Goal: Information Seeking & Learning: Understand process/instructions

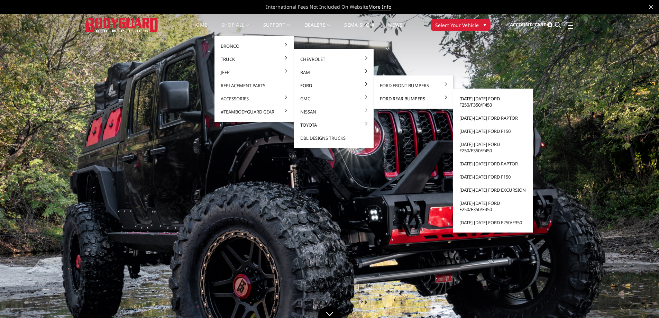
click at [473, 104] on link "[DATE]-[DATE] Ford F250/F350/F450" at bounding box center [493, 101] width 74 height 19
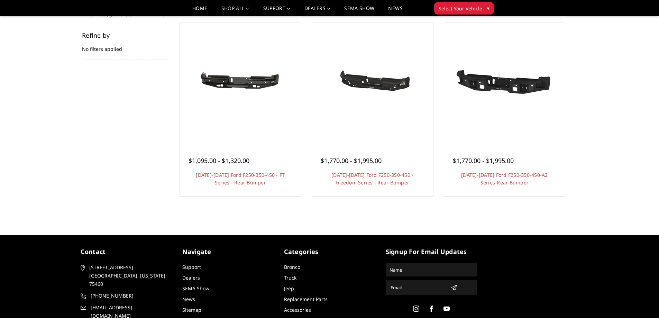
scroll to position [104, 0]
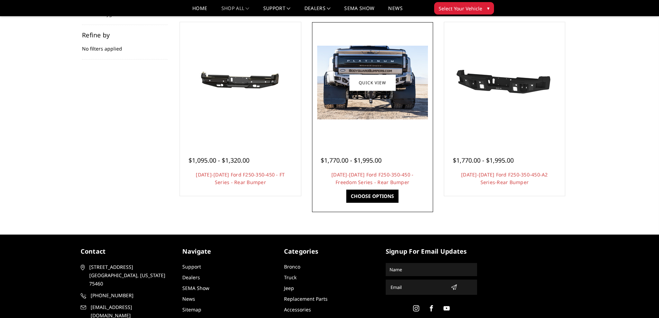
click at [344, 96] on img at bounding box center [372, 83] width 111 height 74
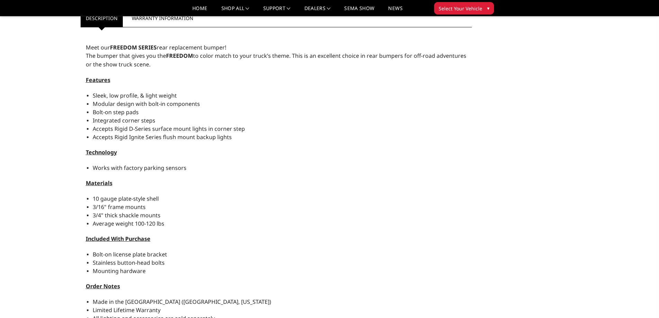
scroll to position [275, 0]
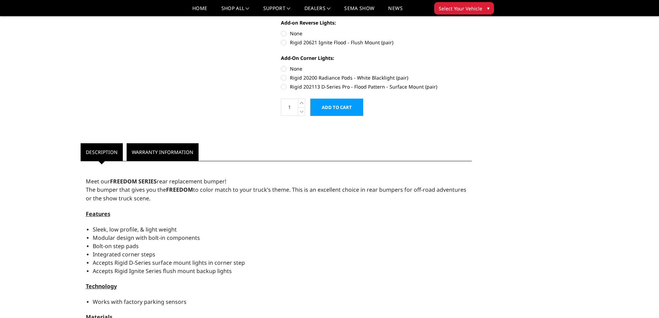
click at [145, 148] on link "Warranty Information" at bounding box center [163, 152] width 72 height 18
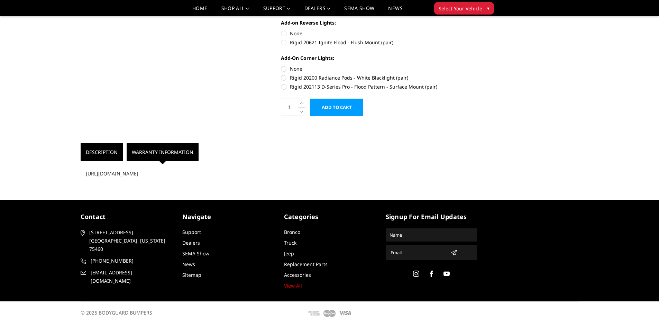
click at [117, 152] on link "Description" at bounding box center [102, 152] width 42 height 18
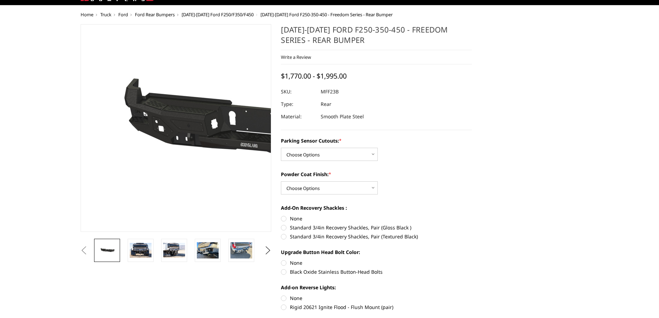
scroll to position [0, 0]
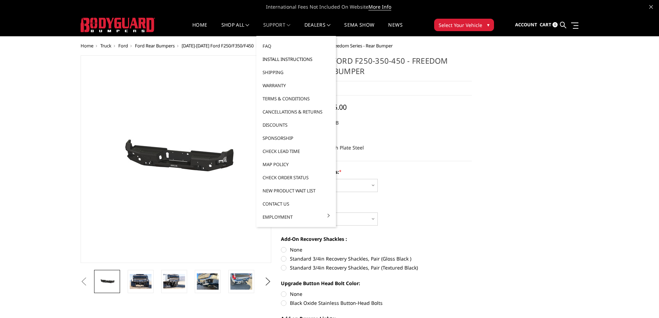
click at [280, 60] on link "Install Instructions" at bounding box center [296, 59] width 74 height 13
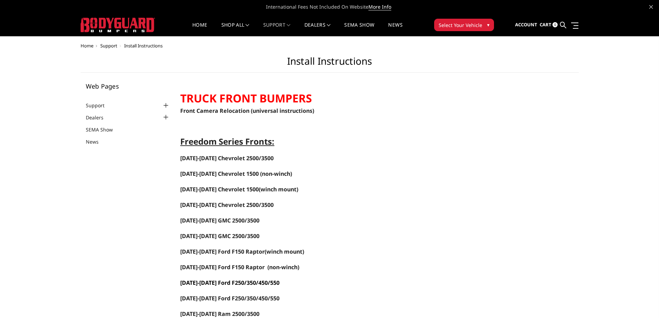
click at [260, 284] on span "2023-2025 Ford F250/350/450/550" at bounding box center [229, 283] width 99 height 8
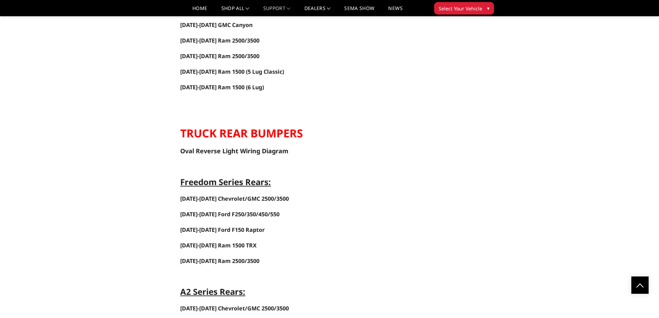
scroll to position [1003, 0]
click at [269, 214] on span "2017-2025 Ford F250/350/450/550" at bounding box center [229, 214] width 99 height 8
